Goal: Task Accomplishment & Management: Use online tool/utility

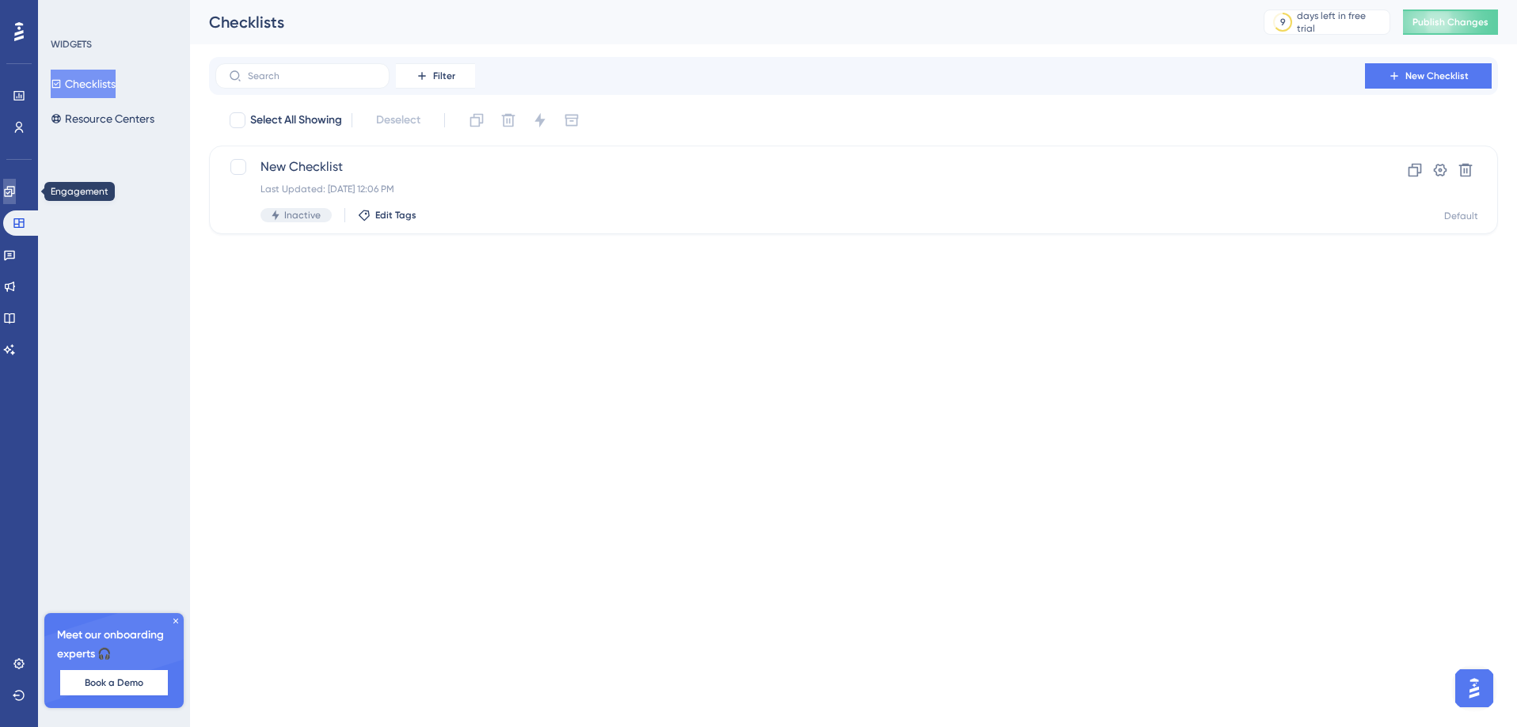
click at [16, 192] on link at bounding box center [9, 191] width 13 height 25
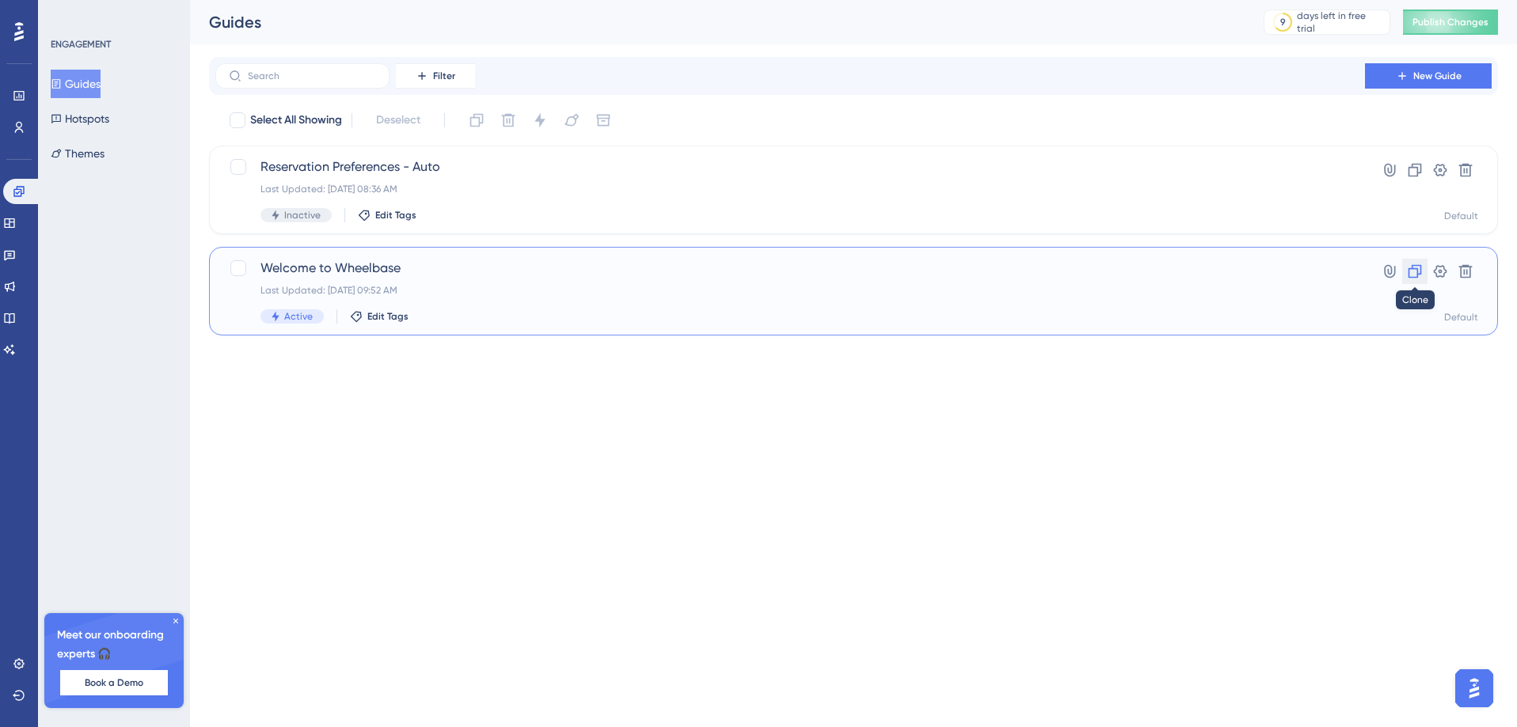
click at [1410, 276] on icon at bounding box center [1415, 272] width 16 height 16
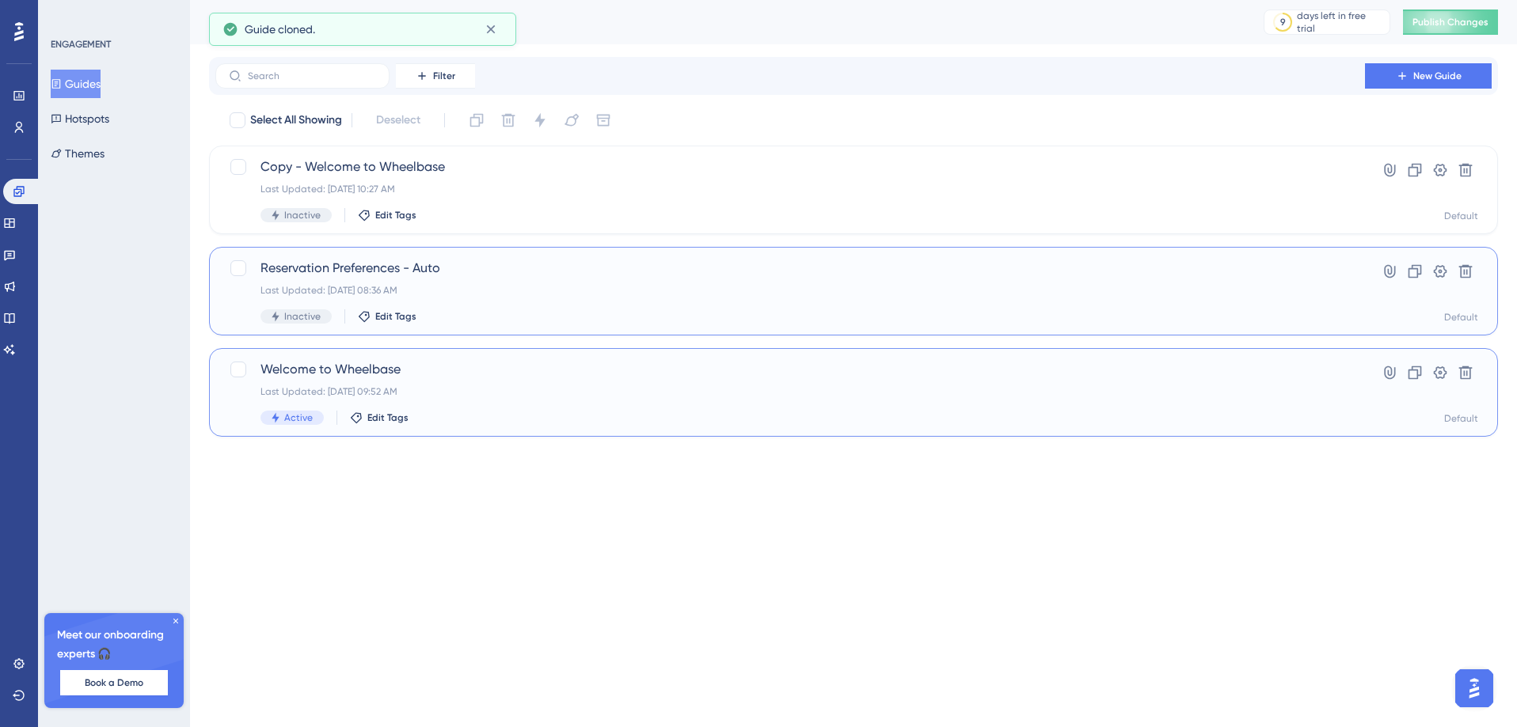
click at [391, 366] on span "Welcome to Wheelbase" at bounding box center [789, 369] width 1059 height 19
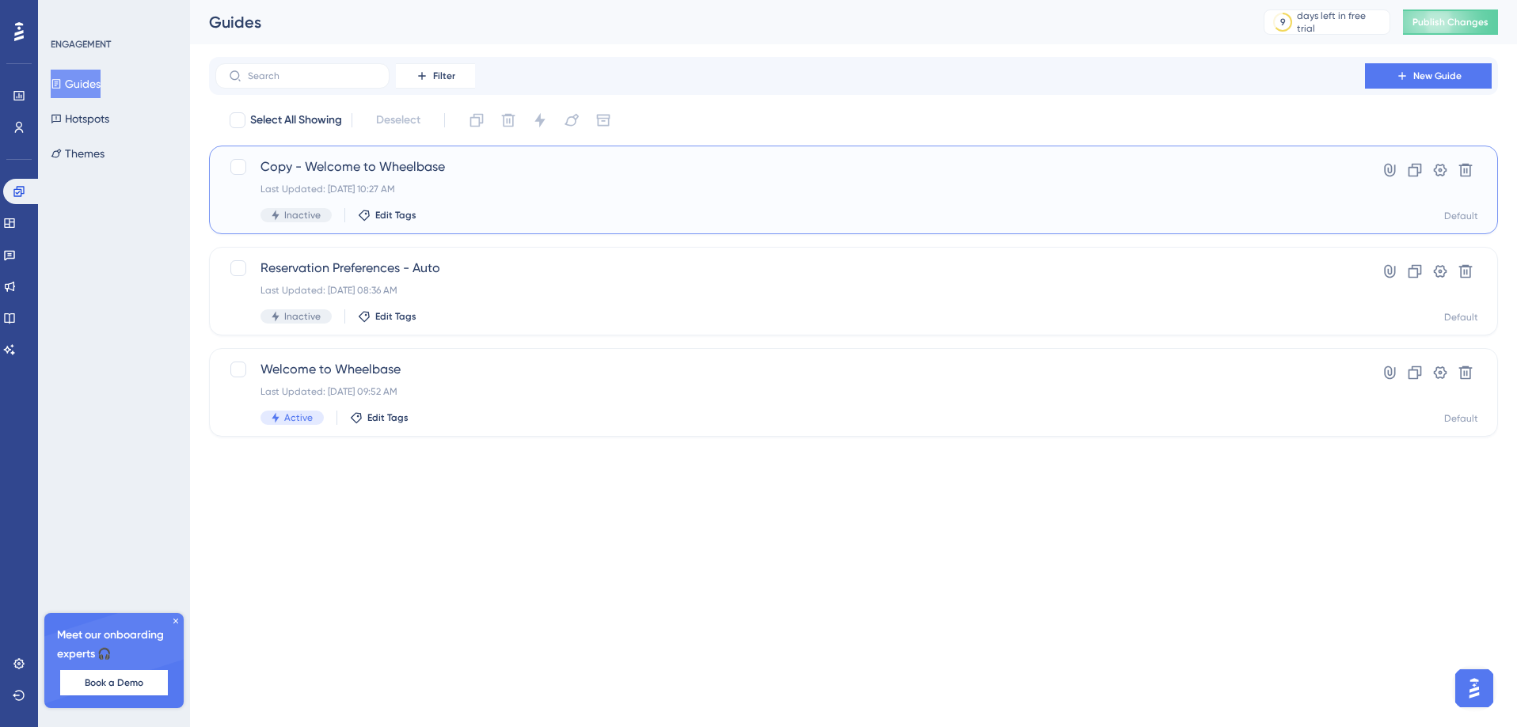
click at [386, 164] on span "Copy - Welcome to Wheelbase" at bounding box center [789, 167] width 1059 height 19
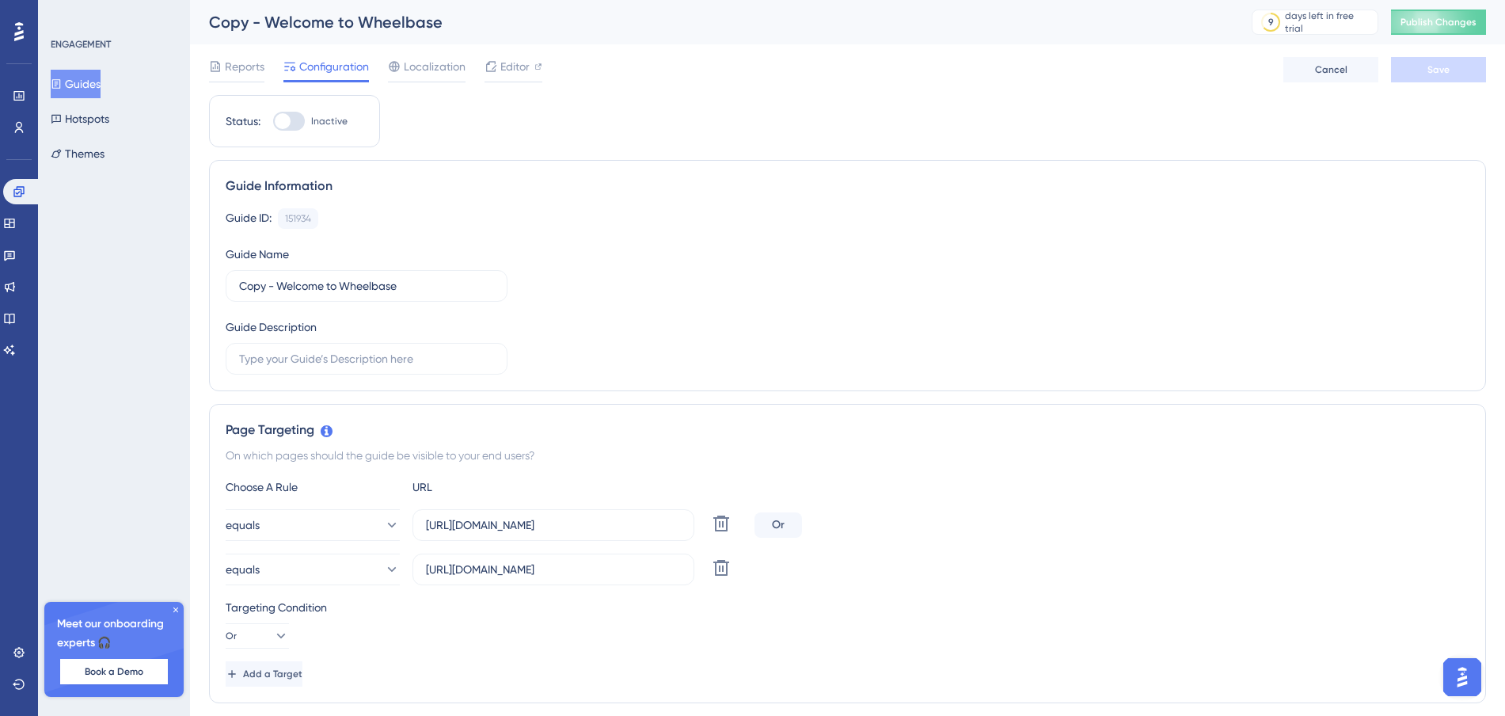
click at [295, 20] on div "Copy - Welcome to Wheelbase" at bounding box center [710, 22] width 1003 height 22
click at [252, 32] on div "Copy - Welcome to Wheelbase" at bounding box center [710, 22] width 1003 height 22
click at [258, 28] on div "Copy - Welcome to Wheelbase" at bounding box center [710, 22] width 1003 height 22
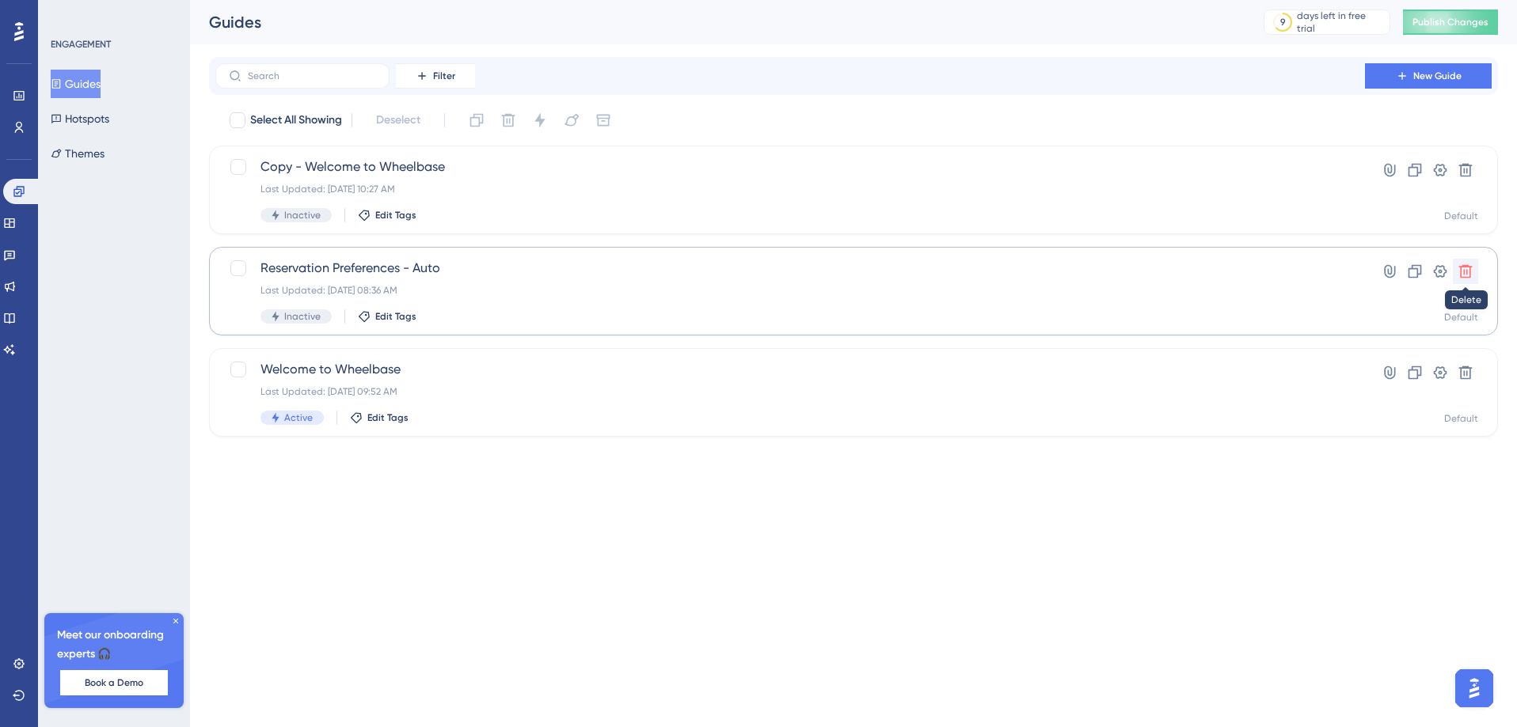
click at [1467, 280] on button at bounding box center [1464, 271] width 25 height 25
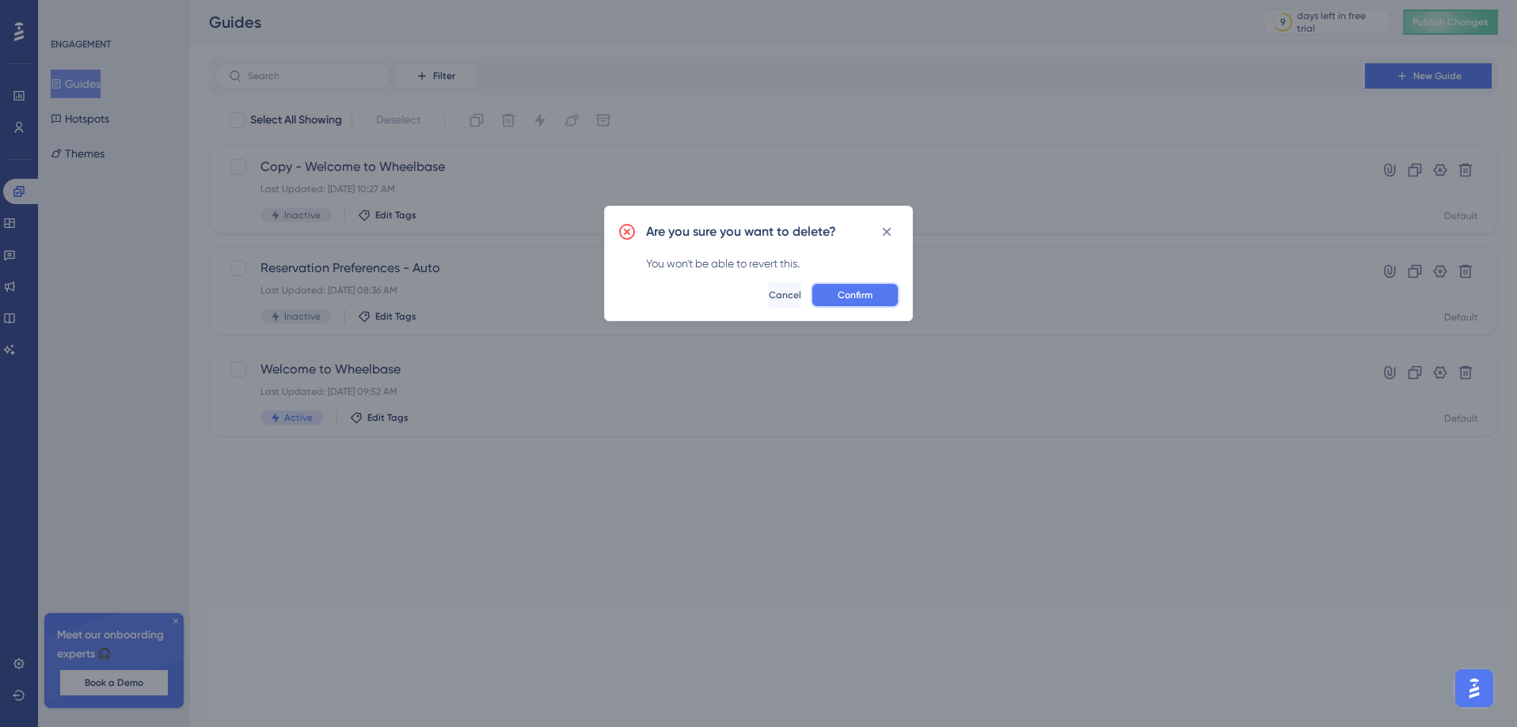
click at [843, 306] on button "Confirm" at bounding box center [855, 295] width 89 height 25
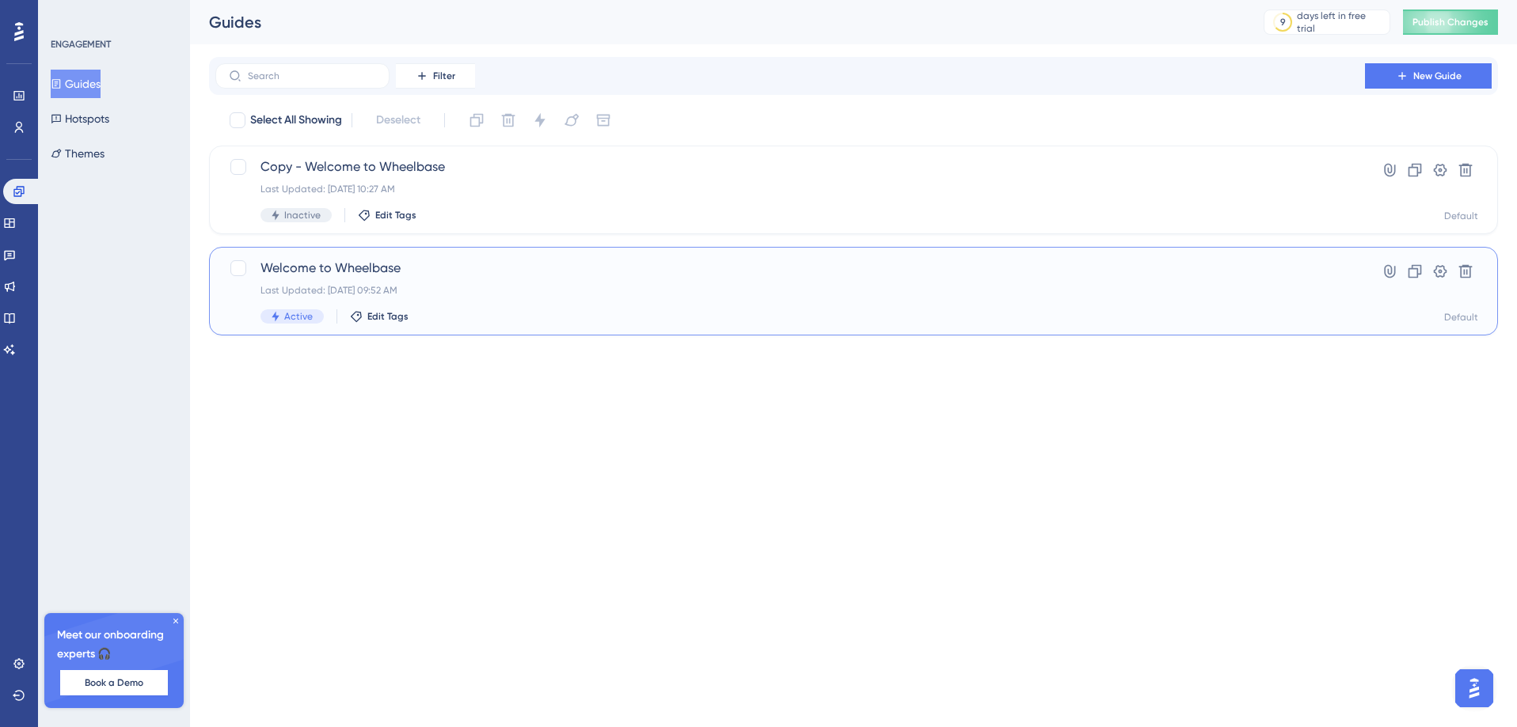
click at [283, 266] on span "Welcome to Wheelbase" at bounding box center [789, 268] width 1059 height 19
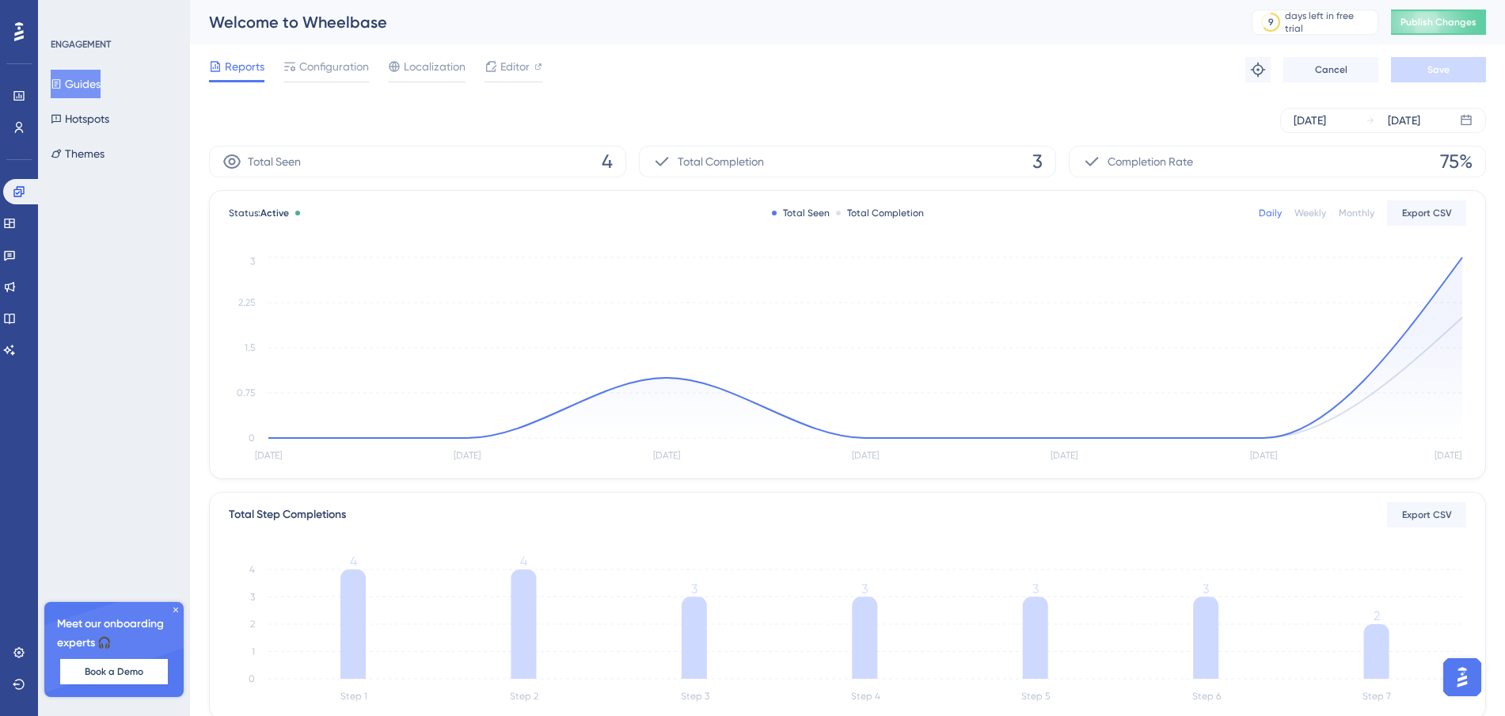
click at [320, 22] on div "Welcome to Wheelbase" at bounding box center [710, 22] width 1003 height 22
click at [389, 36] on div "Welcome to Wheelbase 9 days left in free trial Click to see upgrade options Pub…" at bounding box center [847, 22] width 1315 height 44
click at [336, 44] on div "Welcome to Wheelbase 9 days left in free trial Click to see upgrade options Pub…" at bounding box center [847, 22] width 1315 height 44
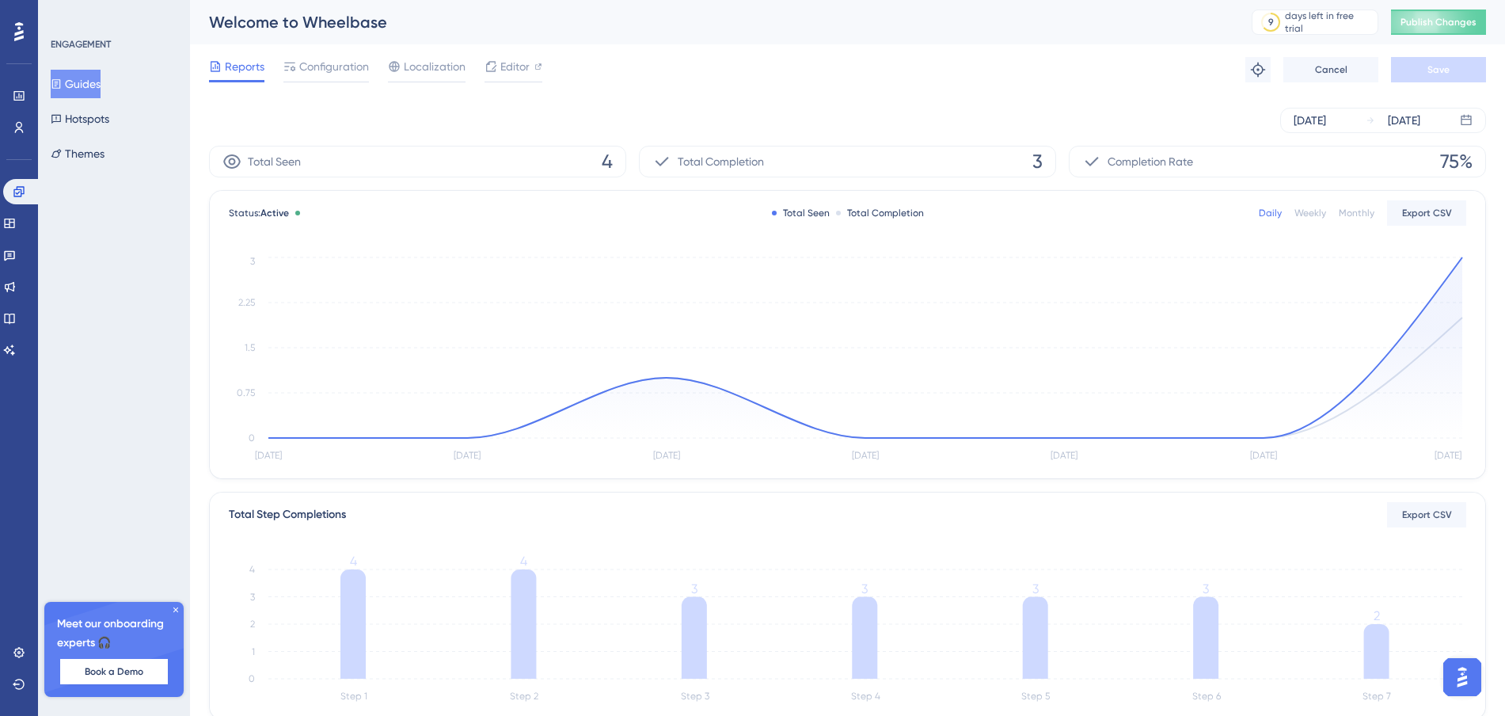
click at [335, 17] on div "Welcome to Wheelbase" at bounding box center [710, 22] width 1003 height 22
click at [1119, 63] on div "Reports Configuration Localization Editor Troubleshoot Cancel Save" at bounding box center [847, 69] width 1277 height 51
click at [315, 14] on div "Welcome to Wheelbase" at bounding box center [710, 22] width 1003 height 22
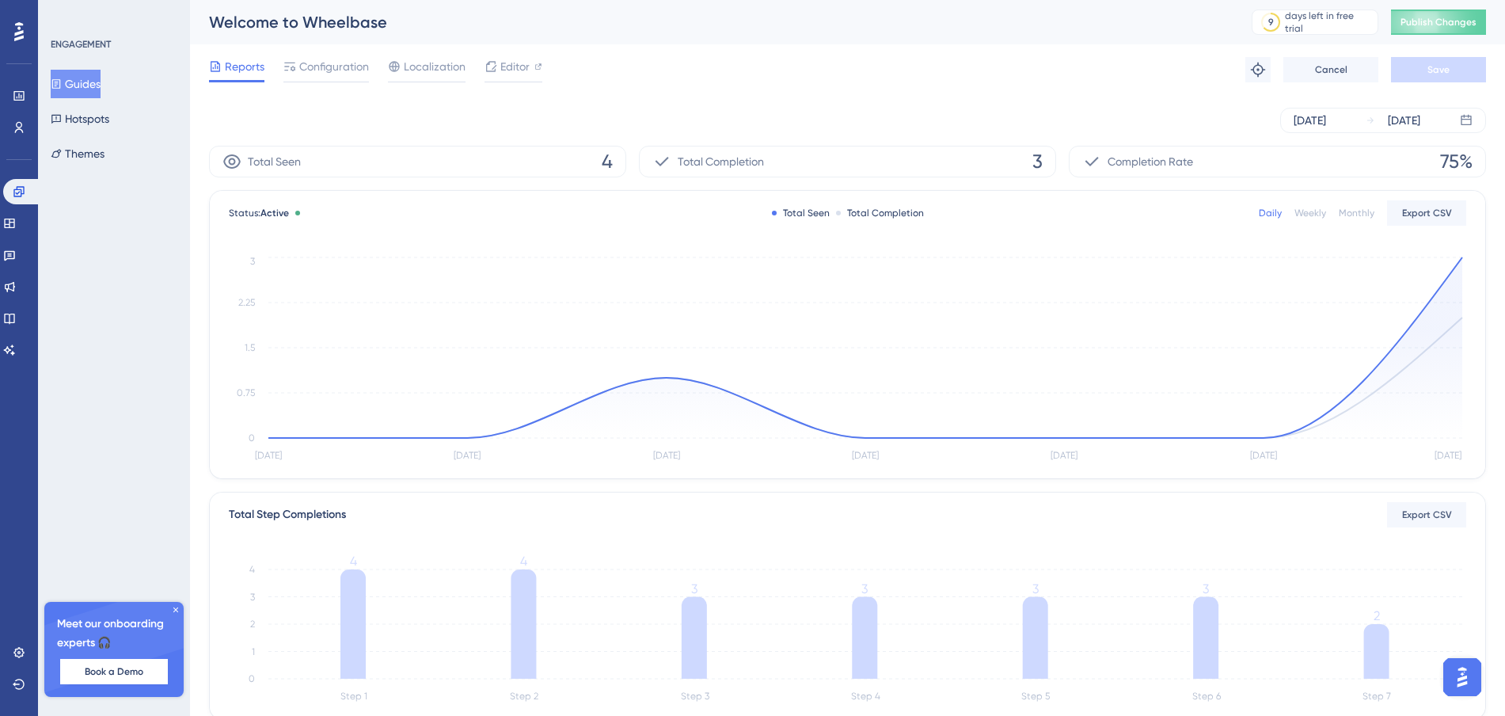
click at [327, 14] on div "Welcome to Wheelbase" at bounding box center [710, 22] width 1003 height 22
drag, startPoint x: 328, startPoint y: 16, endPoint x: 484, endPoint y: 21, distance: 156.8
click at [353, 17] on div "Welcome to Wheelbase" at bounding box center [710, 22] width 1003 height 22
click at [505, 55] on div "Reports Configuration Localization Editor Troubleshoot Cancel Save" at bounding box center [847, 69] width 1277 height 51
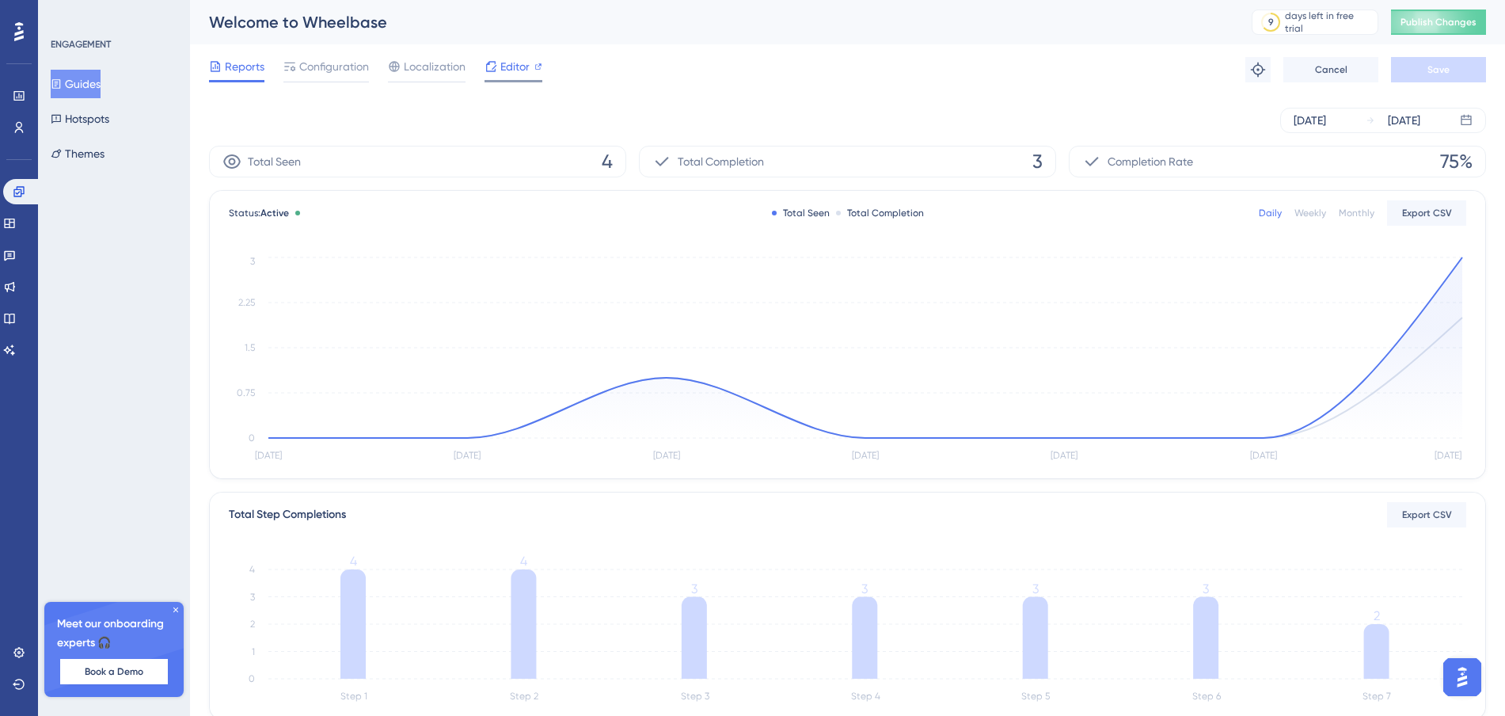
click at [506, 59] on span "Editor" at bounding box center [514, 66] width 29 height 19
